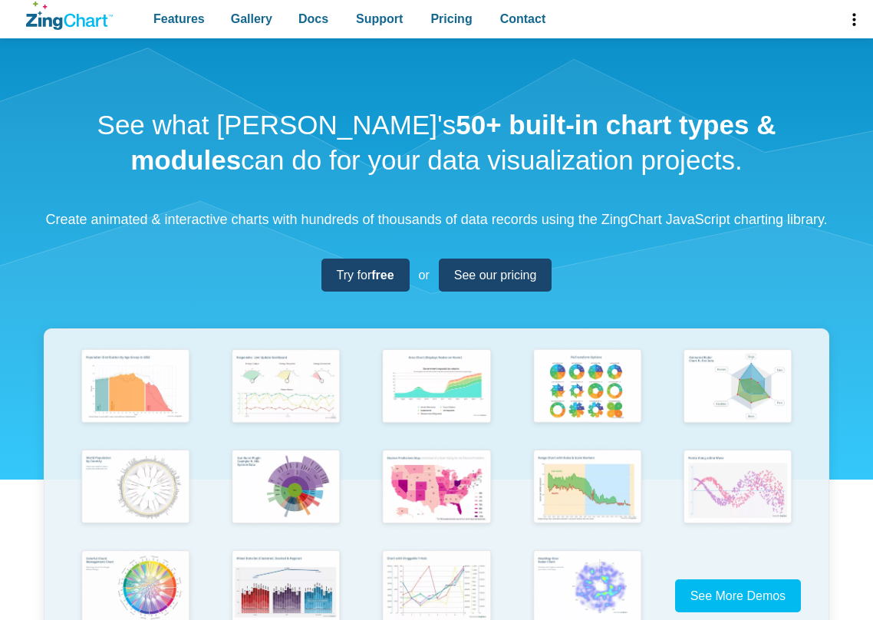
click at [164, 289] on div "See what [PERSON_NAME]'s 50+ built-in chart types & modules can do for your dat…" at bounding box center [436, 369] width 873 height 663
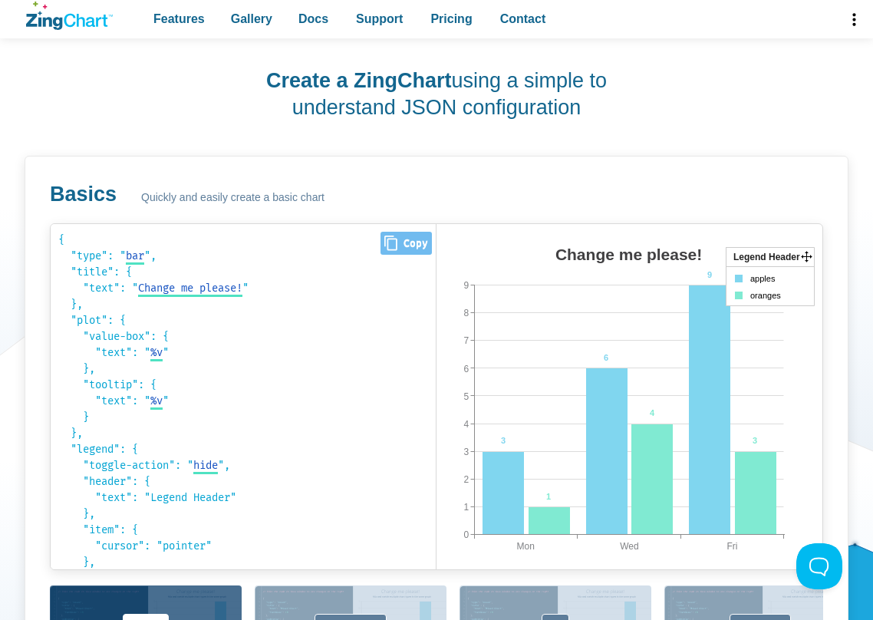
scroll to position [767, 0]
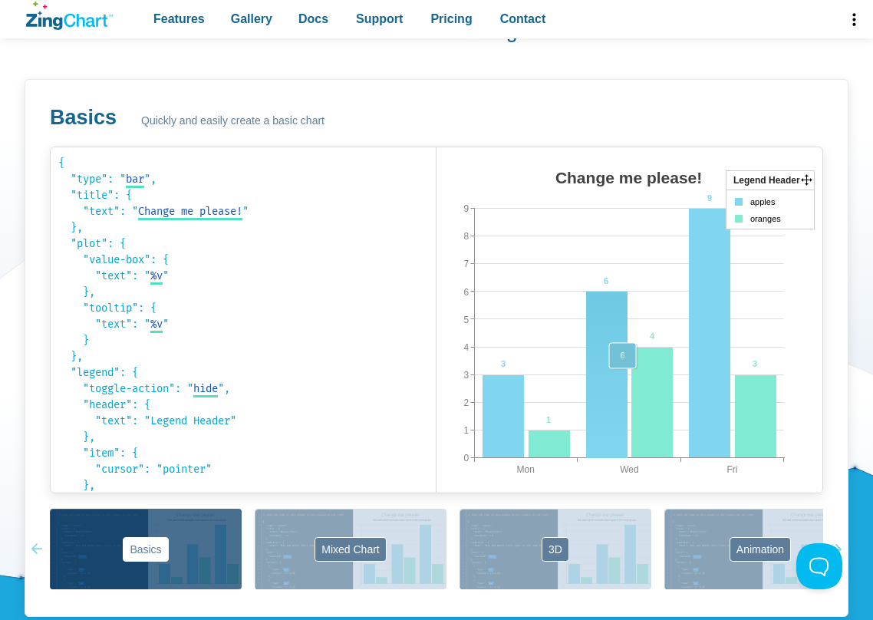
click at [436, 508] on area "App Content" at bounding box center [436, 508] width 0 height 0
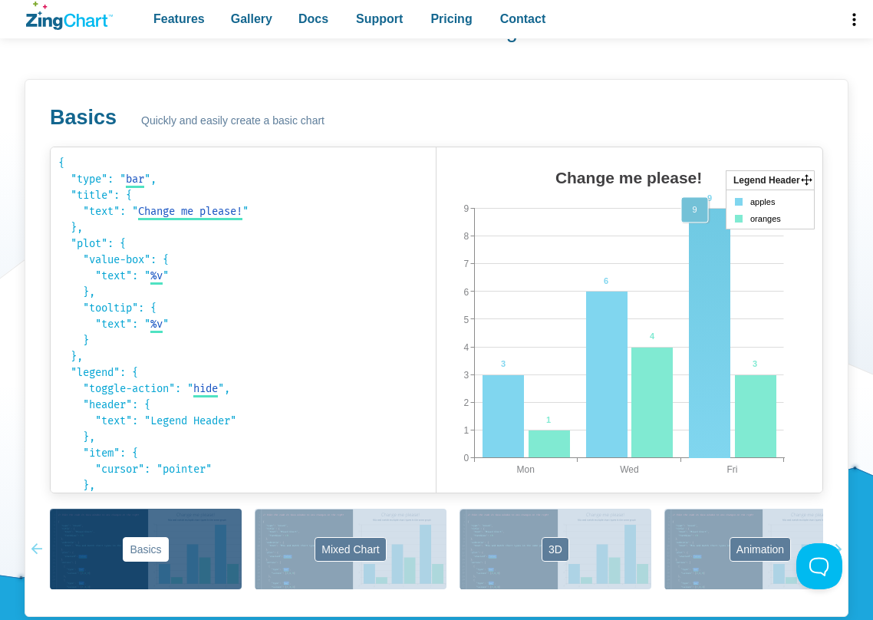
drag, startPoint x: 741, startPoint y: 203, endPoint x: 695, endPoint y: 239, distance: 58.0
click at [695, 239] on div "Change me please! Mon Fri Wed 0 9 1 2 3 4 5 6 7 8 3 6 9 1 4 3 Legend Header app…" at bounding box center [629, 335] width 386 height 345
click at [799, 175] on div "Change me please! Mon Fri Wed 0 9 1 2 3 4 5 6 7 8 3 6 9 1 4 3 Legend Header app…" at bounding box center [629, 335] width 386 height 345
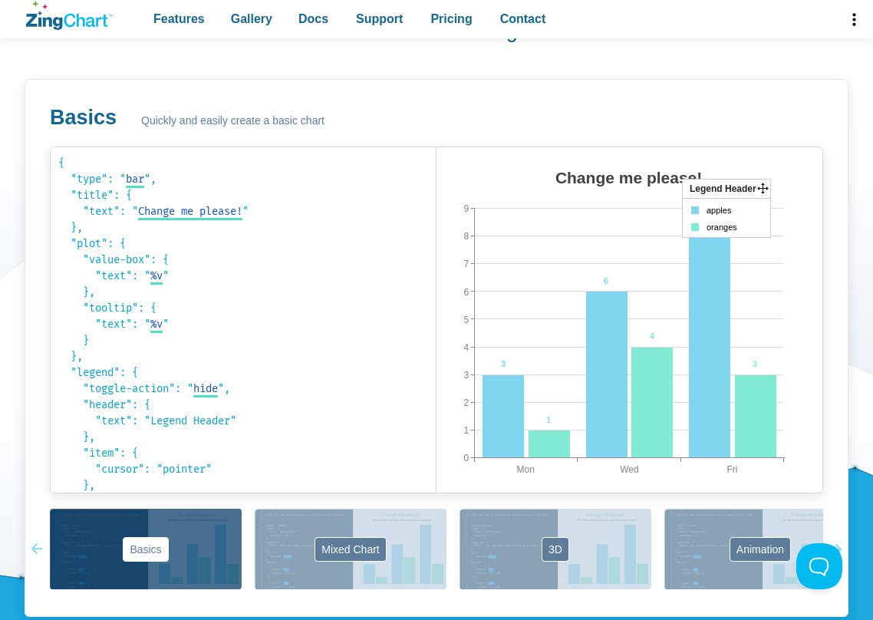
drag, startPoint x: 806, startPoint y: 179, endPoint x: 738, endPoint y: 192, distance: 69.5
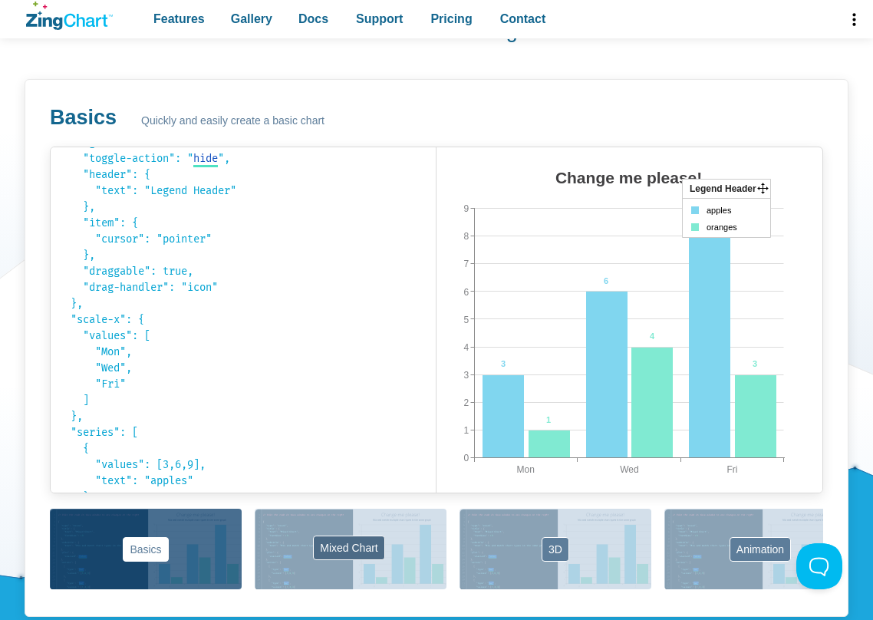
click at [363, 515] on button "Mixed Chart" at bounding box center [351, 549] width 192 height 81
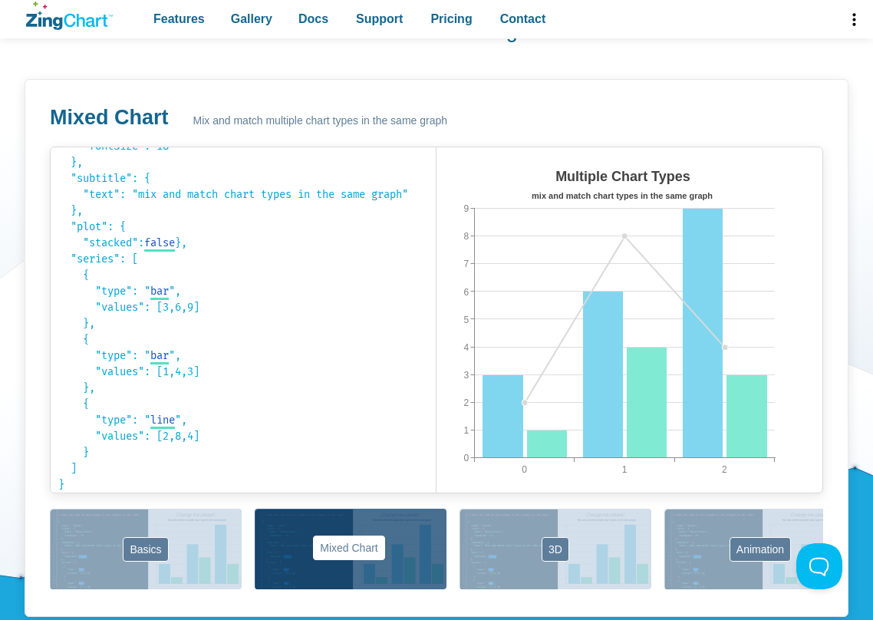
scroll to position [97, 0]
click at [334, 545] on button "Mixed Chart" at bounding box center [351, 549] width 192 height 81
click at [571, 558] on button "3D" at bounding box center [555, 549] width 192 height 81
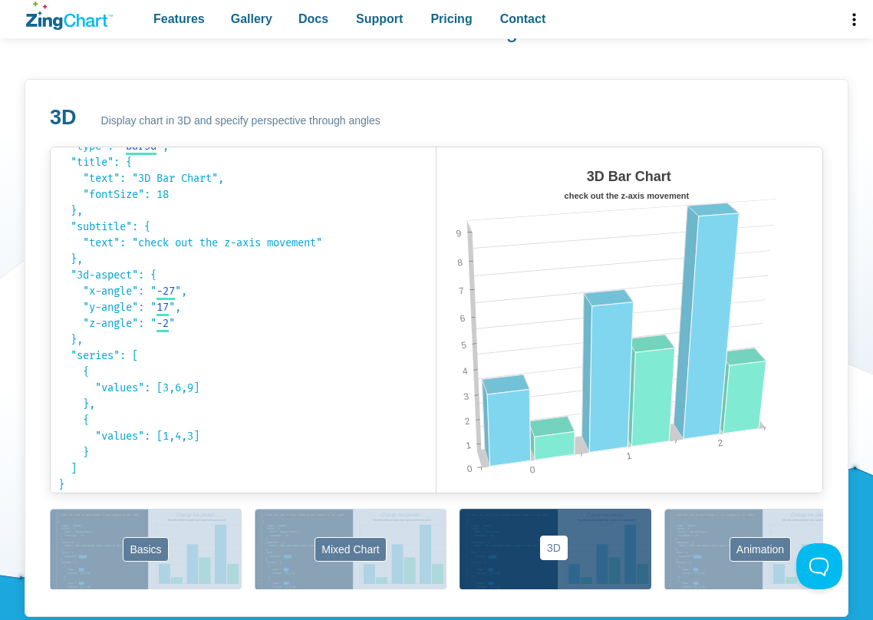
scroll to position [33, 0]
drag, startPoint x: 613, startPoint y: 357, endPoint x: 600, endPoint y: 347, distance: 16.4
click at [436, 508] on area "App Content" at bounding box center [436, 508] width 0 height 0
click at [740, 550] on button "Animation" at bounding box center [760, 549] width 192 height 81
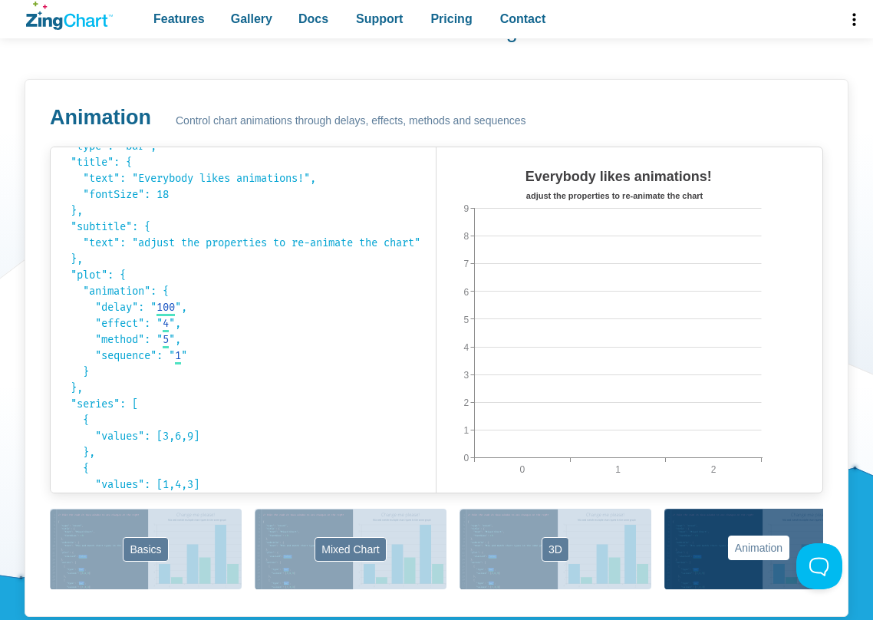
scroll to position [81, 0]
